Goal: Transaction & Acquisition: Purchase product/service

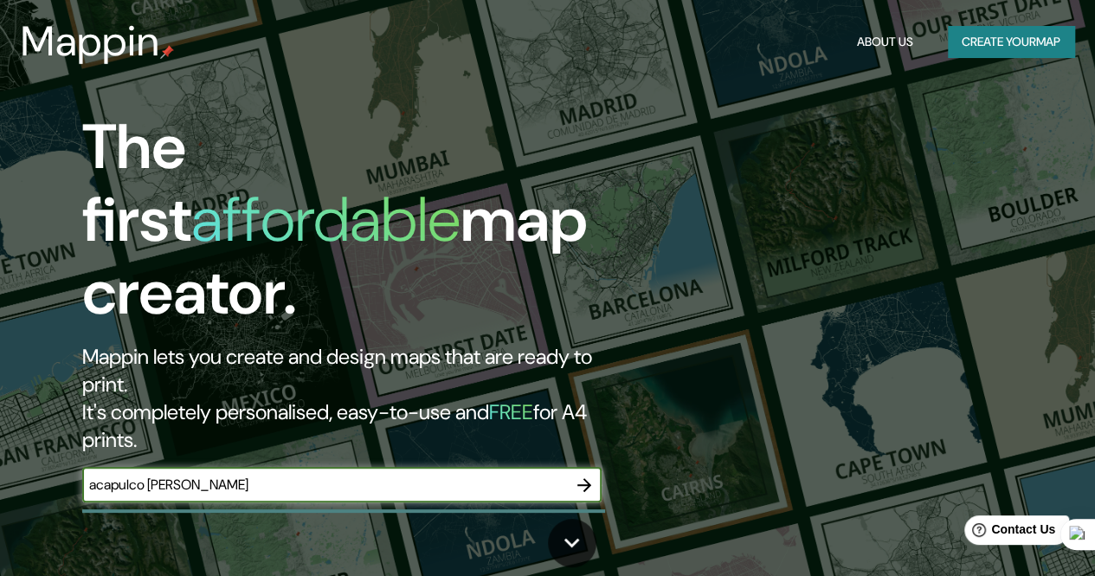
type input "acapulco [PERSON_NAME]"
click at [583, 474] on icon "button" at bounding box center [584, 484] width 21 height 21
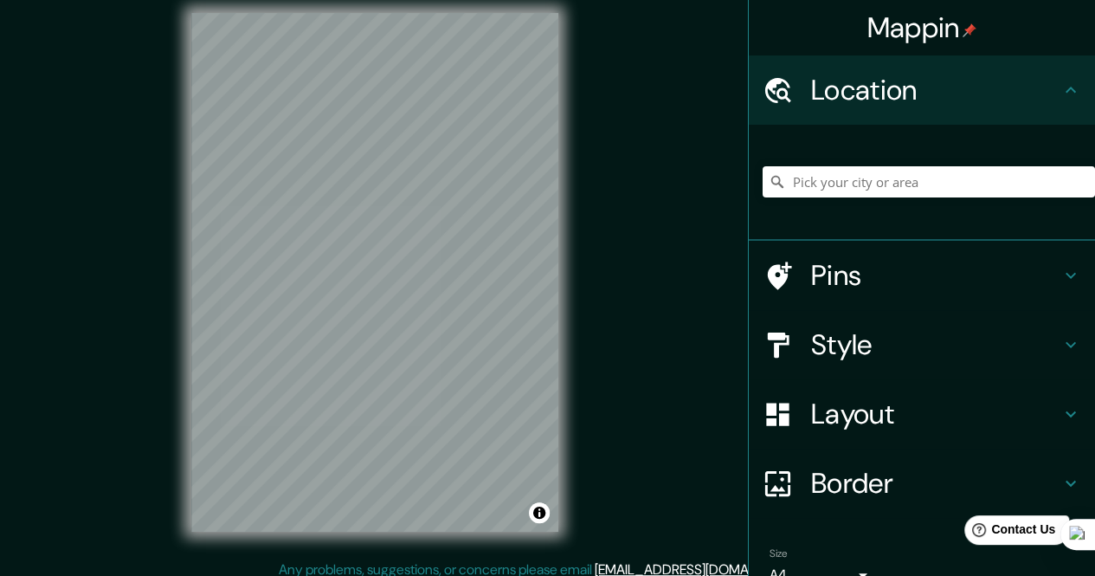
scroll to position [19, 0]
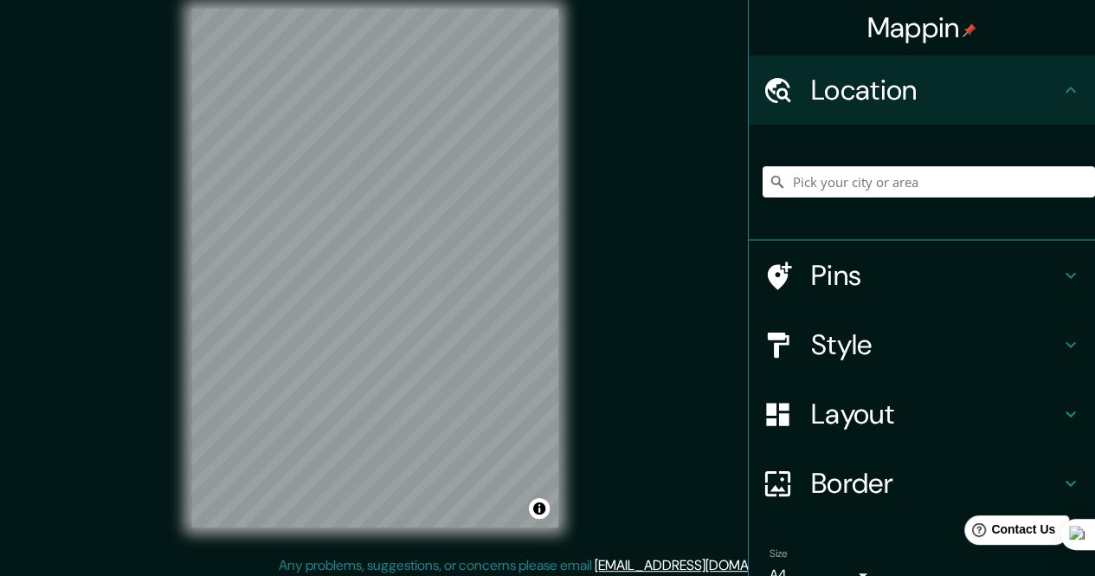
click at [563, 176] on div "© Mapbox © OpenStreetMap Improve this map" at bounding box center [375, 268] width 422 height 574
click at [566, 342] on div "© Mapbox © OpenStreetMap Improve this map" at bounding box center [375, 268] width 422 height 574
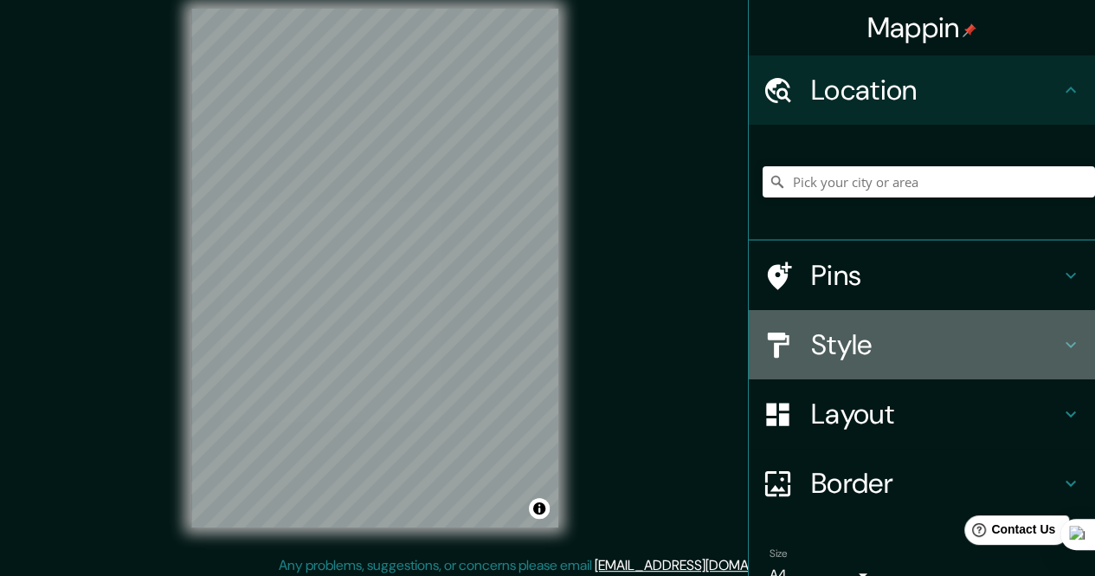
click at [977, 344] on h4 "Style" at bounding box center [935, 344] width 249 height 35
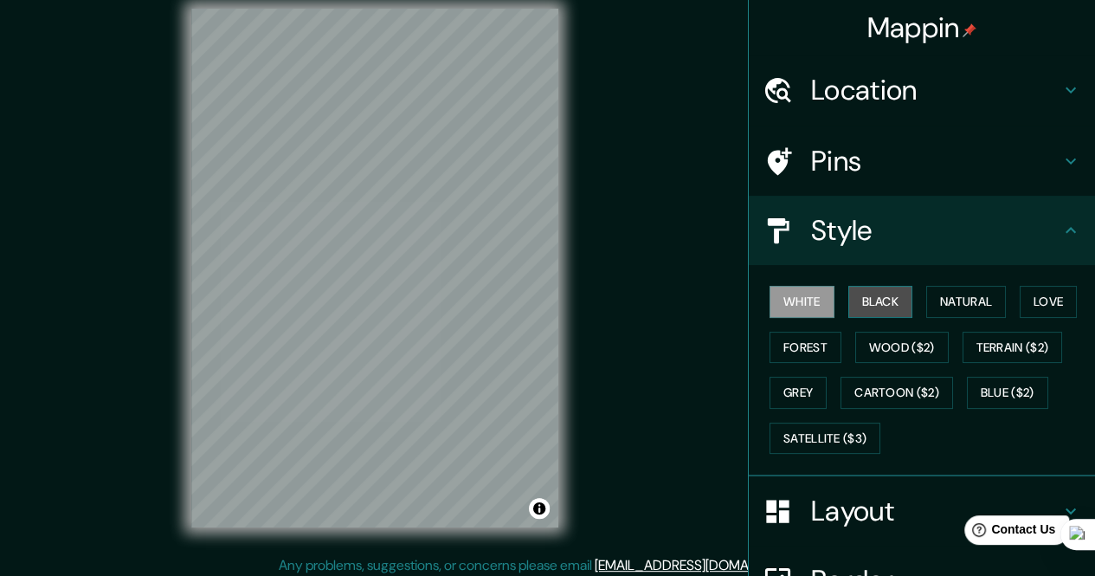
click at [872, 302] on button "Black" at bounding box center [880, 302] width 65 height 32
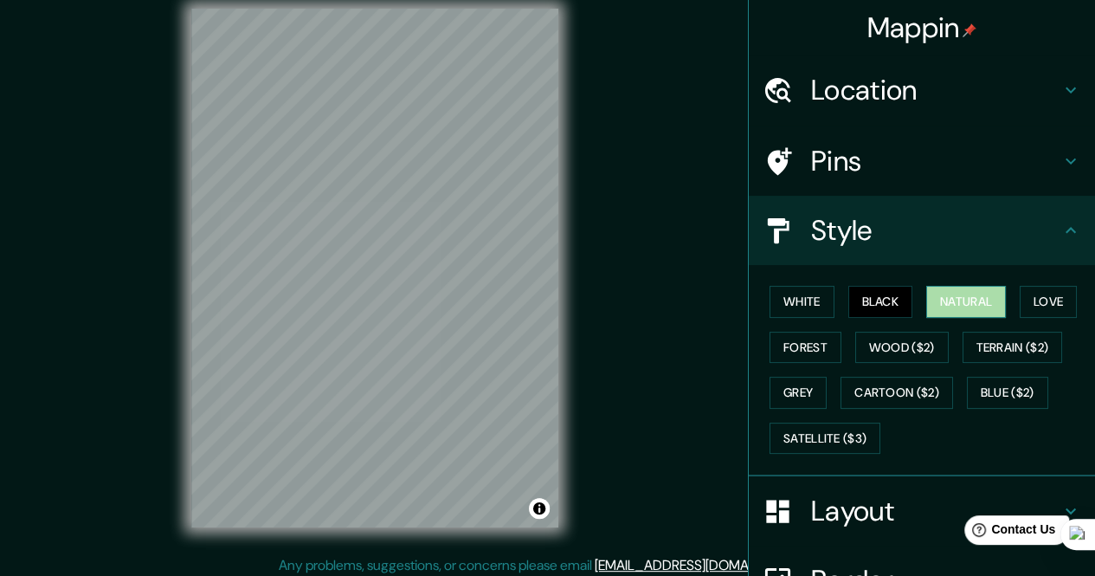
click at [947, 300] on button "Natural" at bounding box center [966, 302] width 80 height 32
click at [1031, 293] on button "Love" at bounding box center [1048, 302] width 57 height 32
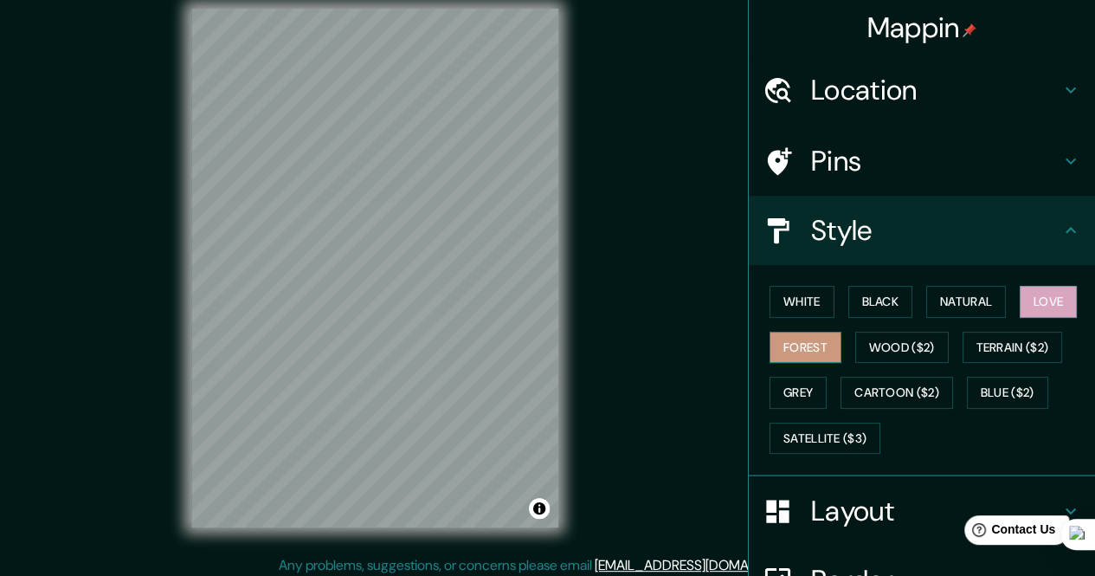
click at [812, 333] on button "Forest" at bounding box center [806, 348] width 72 height 32
click at [1049, 297] on button "Love" at bounding box center [1048, 302] width 57 height 32
click at [798, 296] on button "White" at bounding box center [802, 302] width 65 height 32
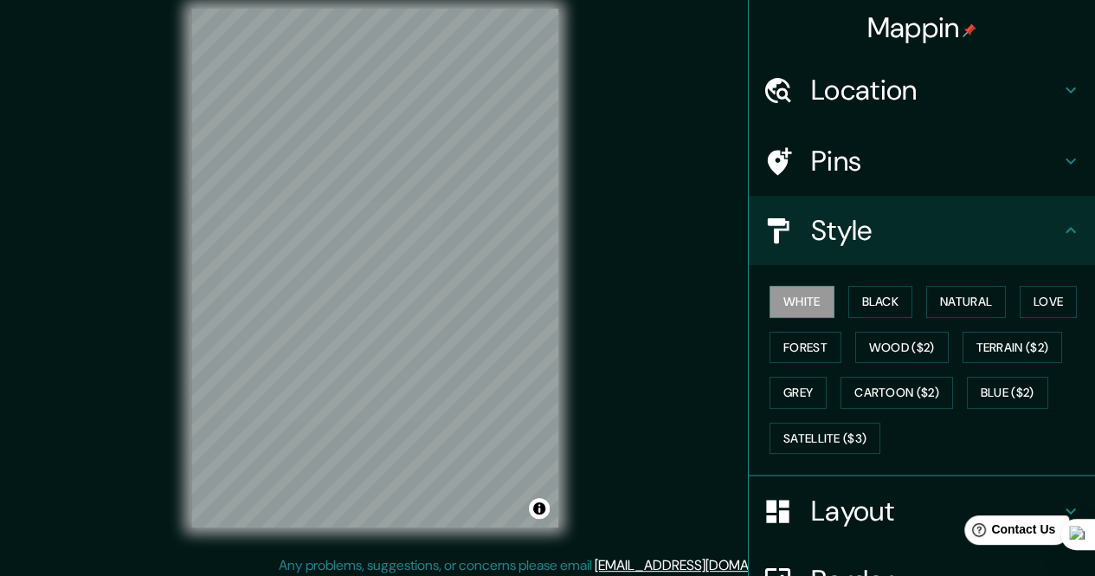
click at [888, 162] on h4 "Pins" at bounding box center [935, 161] width 249 height 35
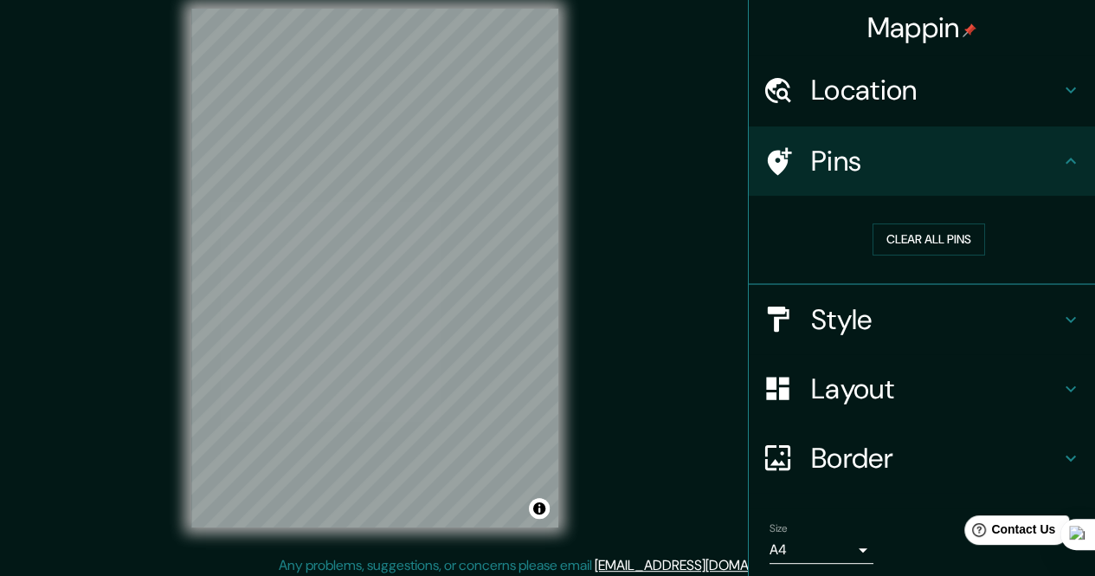
click at [939, 95] on h4 "Location" at bounding box center [935, 90] width 249 height 35
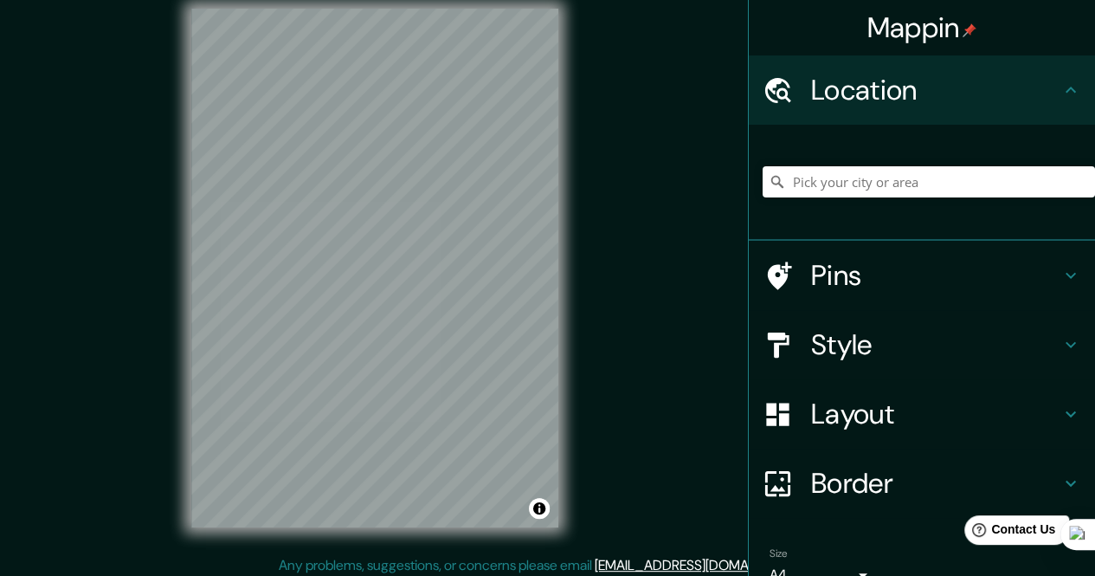
click at [947, 88] on h4 "Location" at bounding box center [935, 90] width 249 height 35
click at [891, 415] on h4 "Layout" at bounding box center [935, 413] width 249 height 35
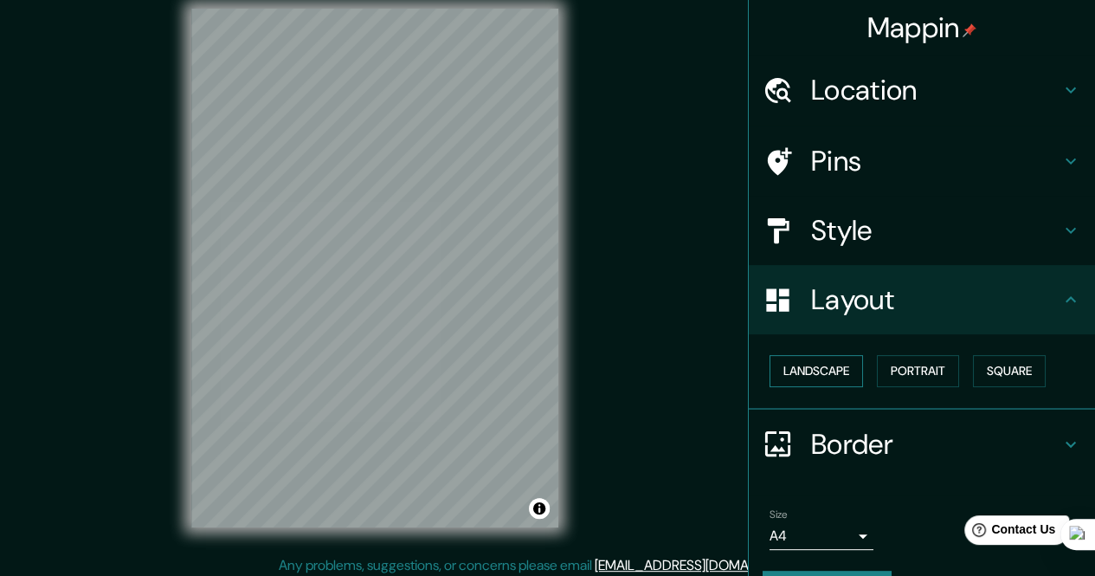
click at [824, 361] on button "Landscape" at bounding box center [816, 371] width 93 height 32
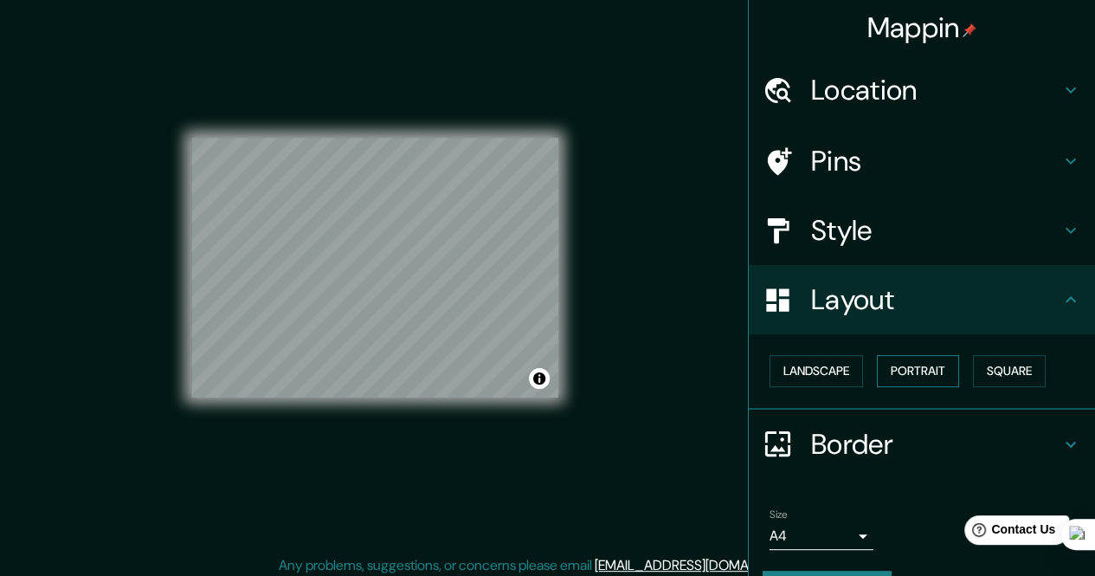
click at [909, 364] on button "Portrait" at bounding box center [918, 371] width 82 height 32
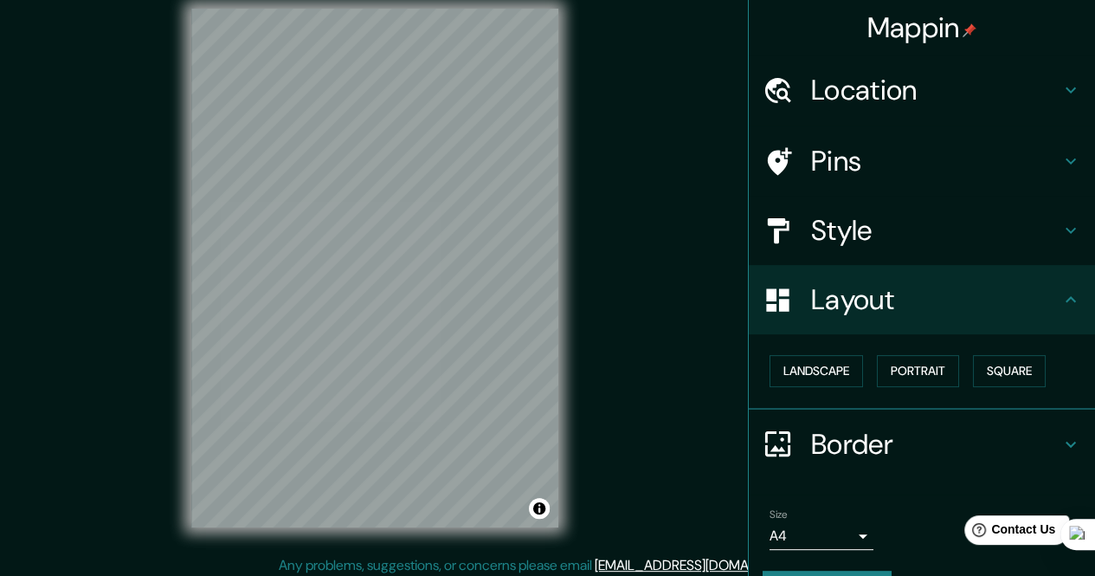
click at [950, 364] on div "Landscape [GEOGRAPHIC_DATA]" at bounding box center [929, 371] width 332 height 46
click at [979, 364] on button "Square" at bounding box center [1009, 371] width 73 height 32
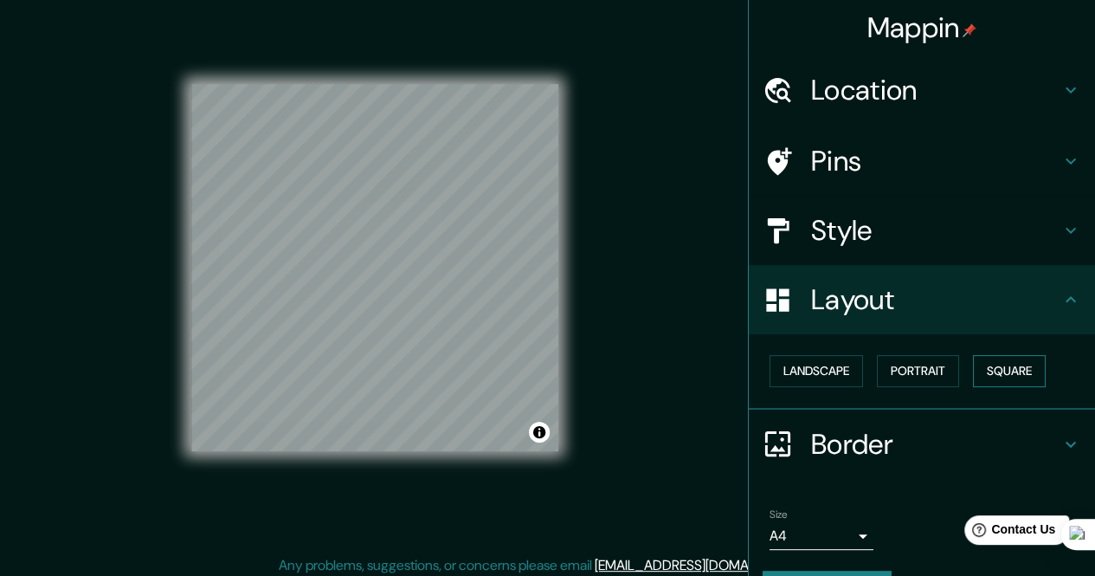
click at [979, 364] on button "Square" at bounding box center [1009, 371] width 73 height 32
click at [814, 366] on button "Landscape" at bounding box center [816, 371] width 93 height 32
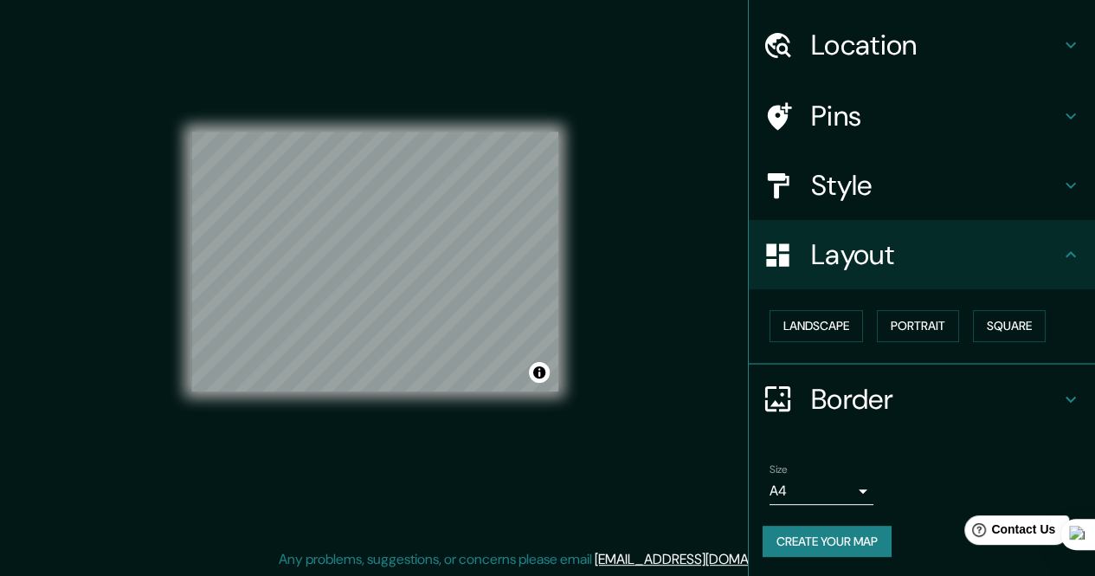
scroll to position [0, 0]
